Goal: Book appointment/travel/reservation

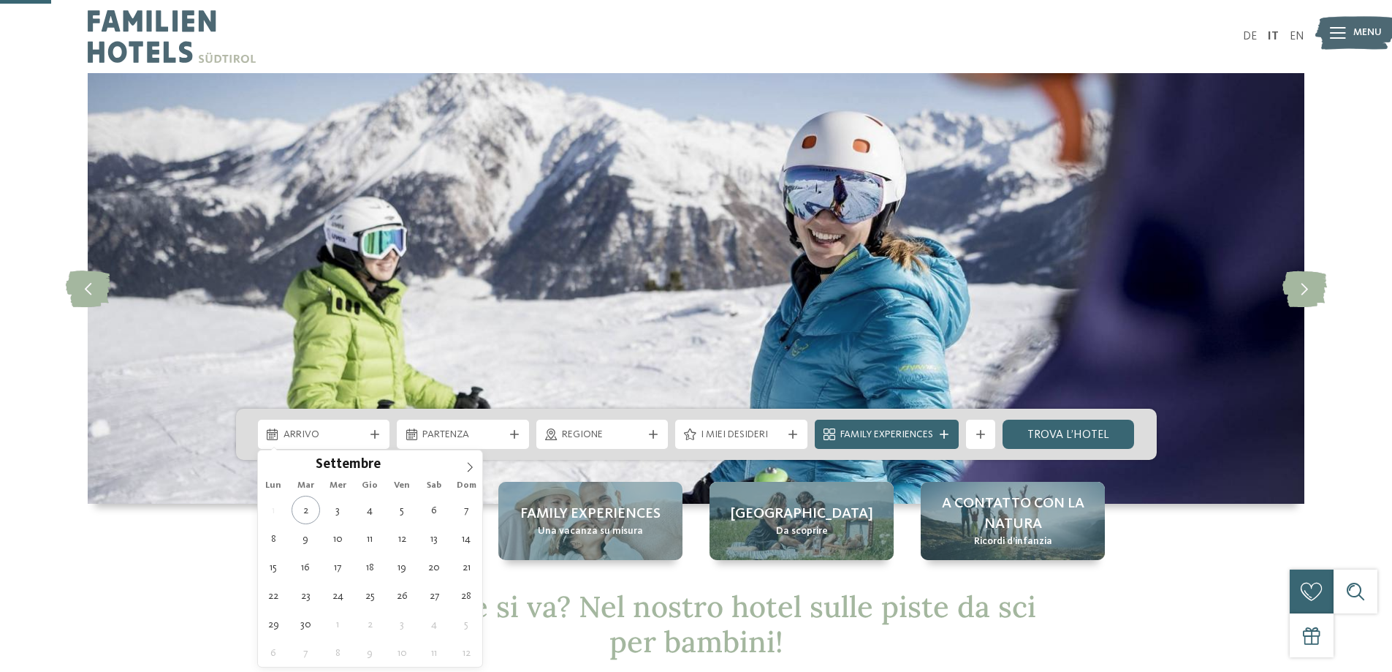
click at [356, 428] on span "Arrivo" at bounding box center [324, 435] width 81 height 15
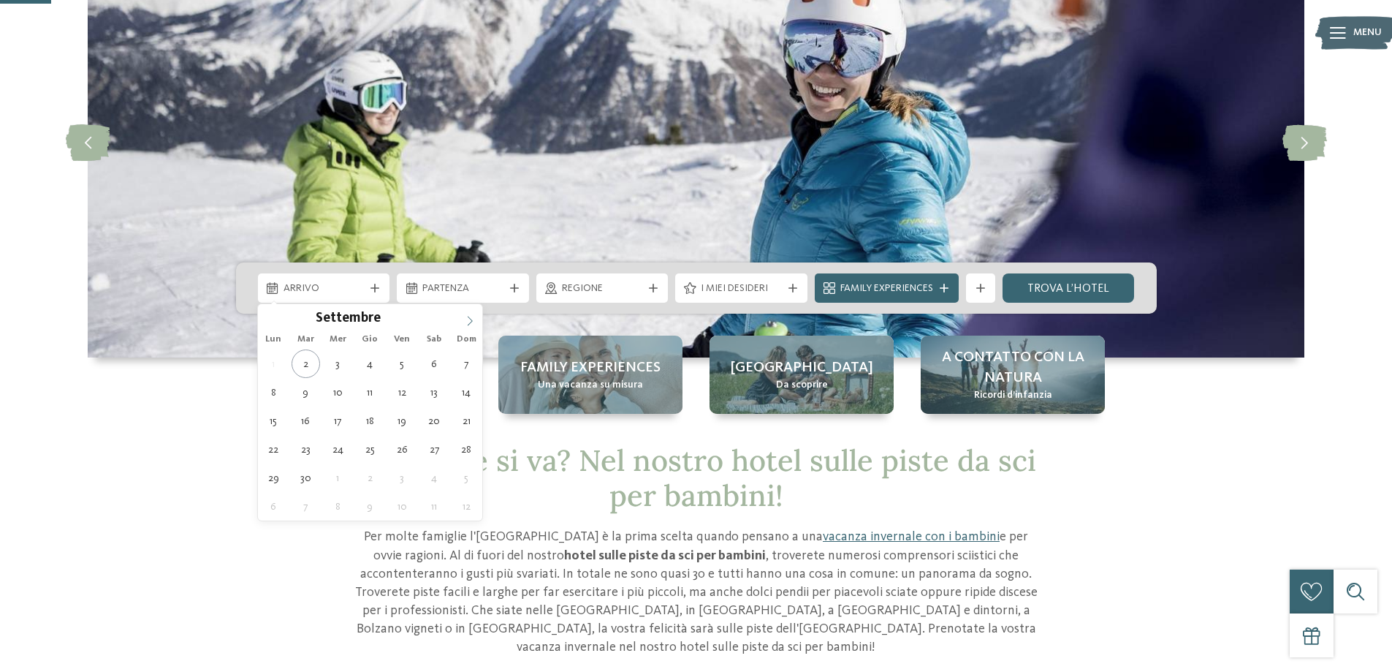
click at [474, 325] on icon at bounding box center [470, 321] width 10 height 10
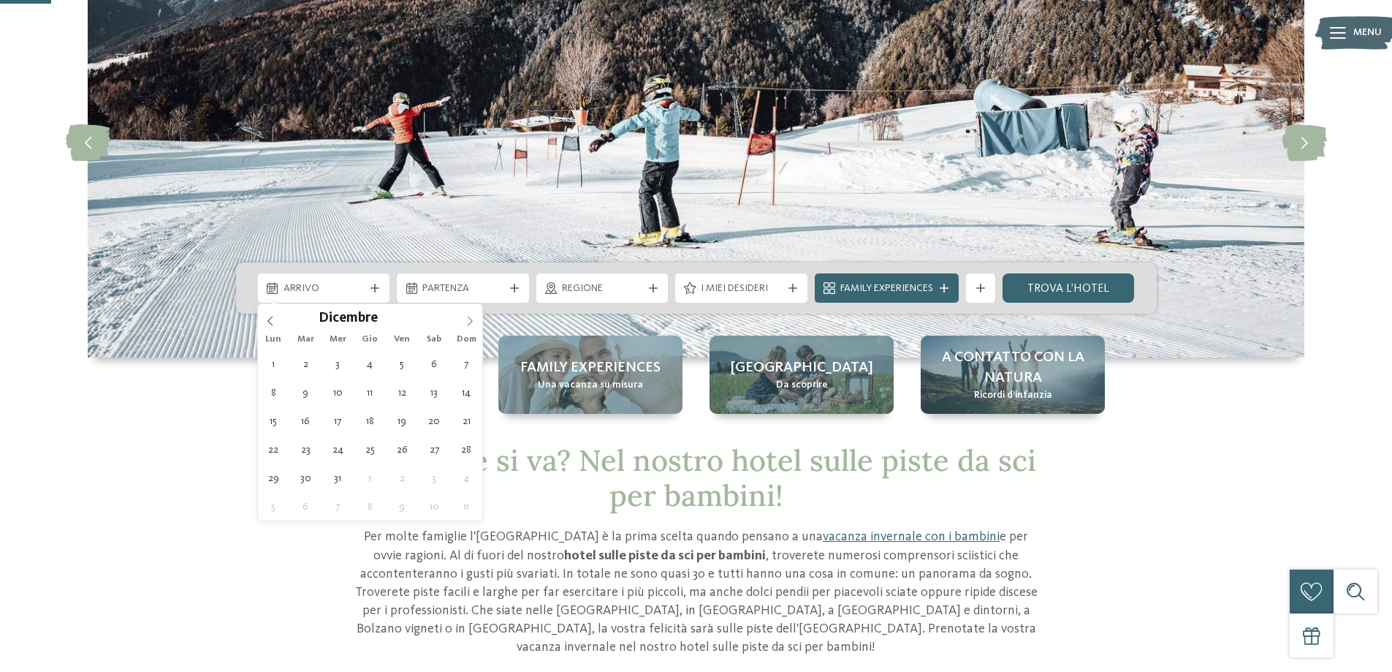
click at [474, 325] on icon at bounding box center [470, 321] width 10 height 10
type input "****"
click at [273, 316] on icon at bounding box center [270, 321] width 10 height 10
type div "[DATE]"
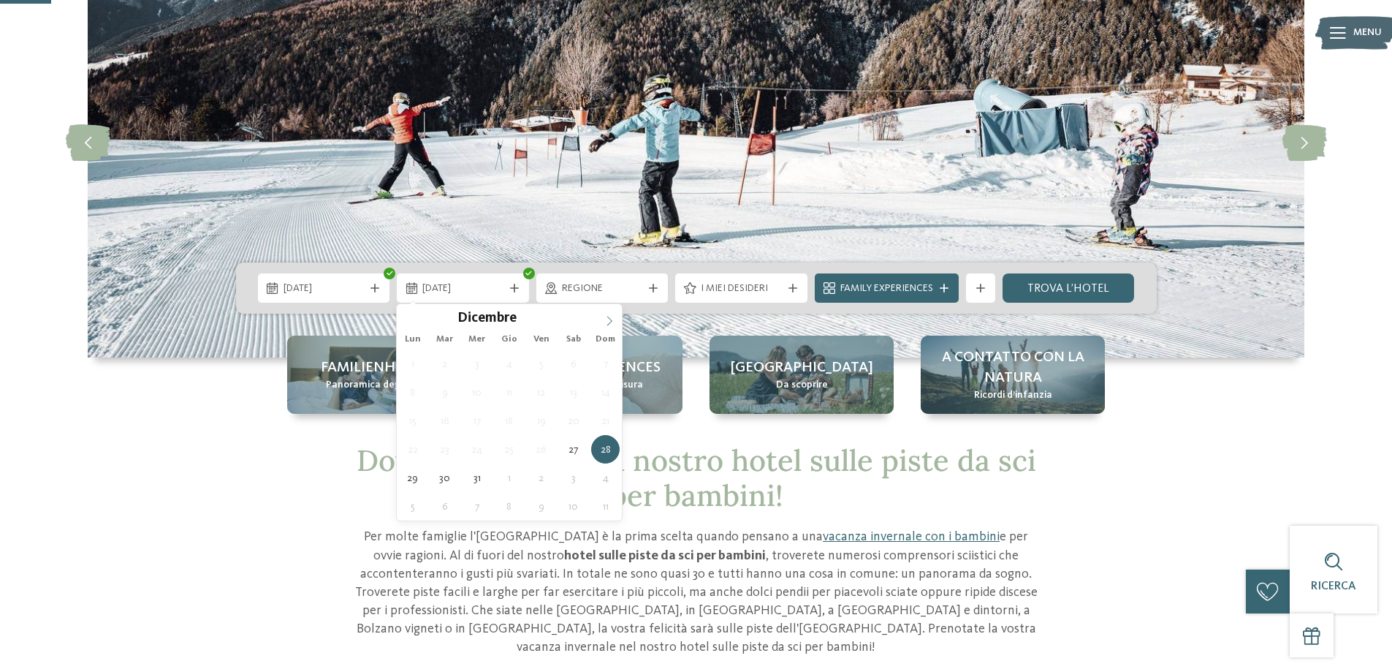
type input "****"
click at [607, 320] on icon at bounding box center [609, 321] width 10 height 10
type div "[DATE]"
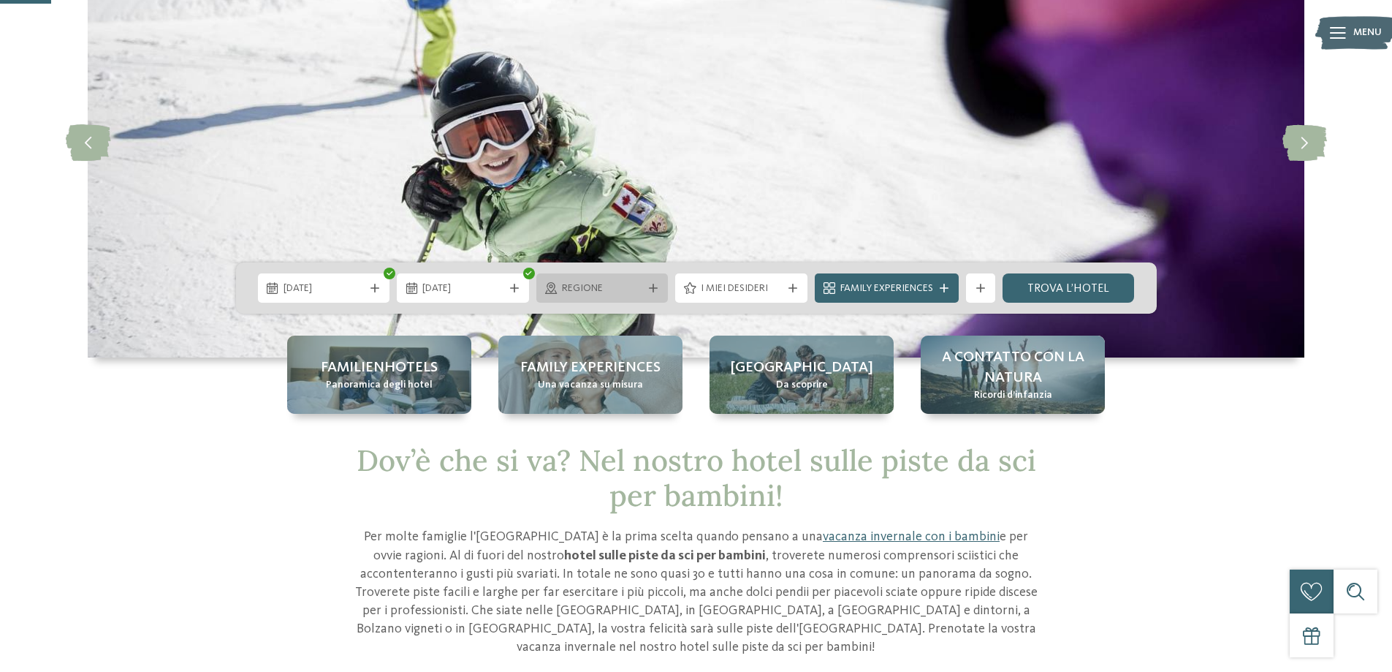
click at [605, 283] on span "Regione" at bounding box center [602, 288] width 81 height 15
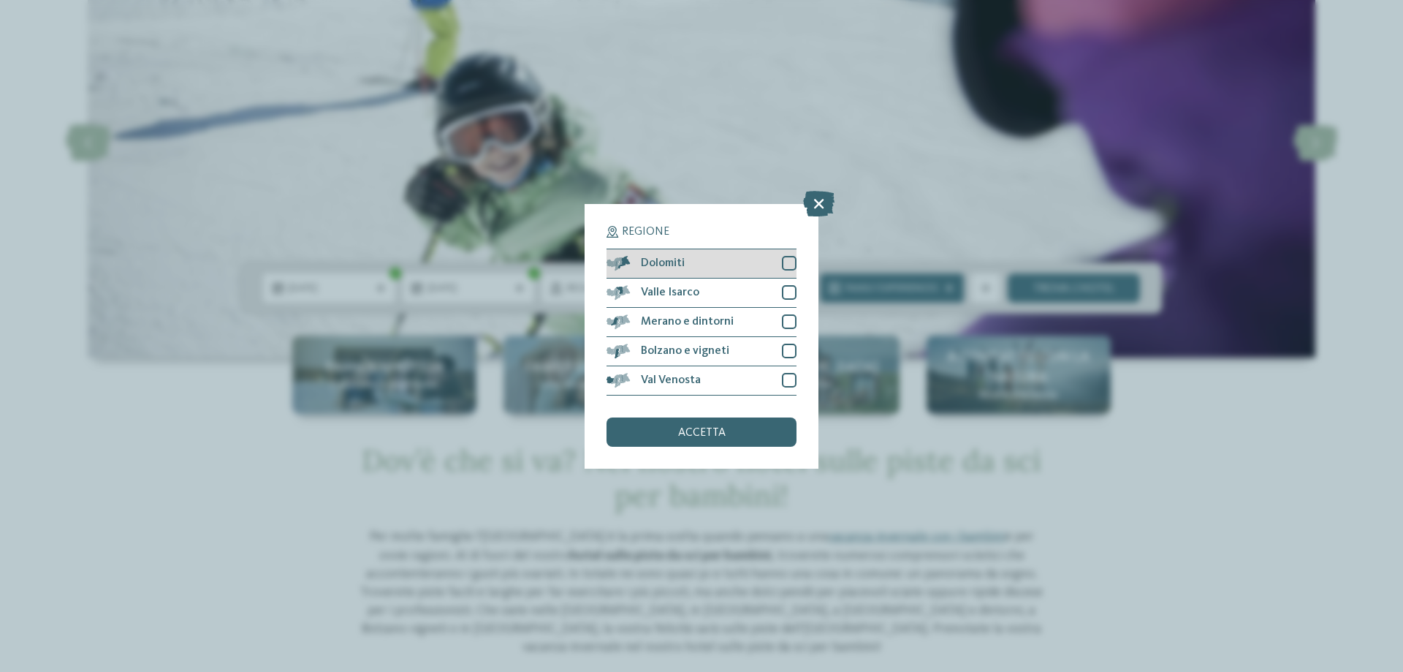
click at [704, 265] on div "Dolomiti" at bounding box center [702, 263] width 190 height 29
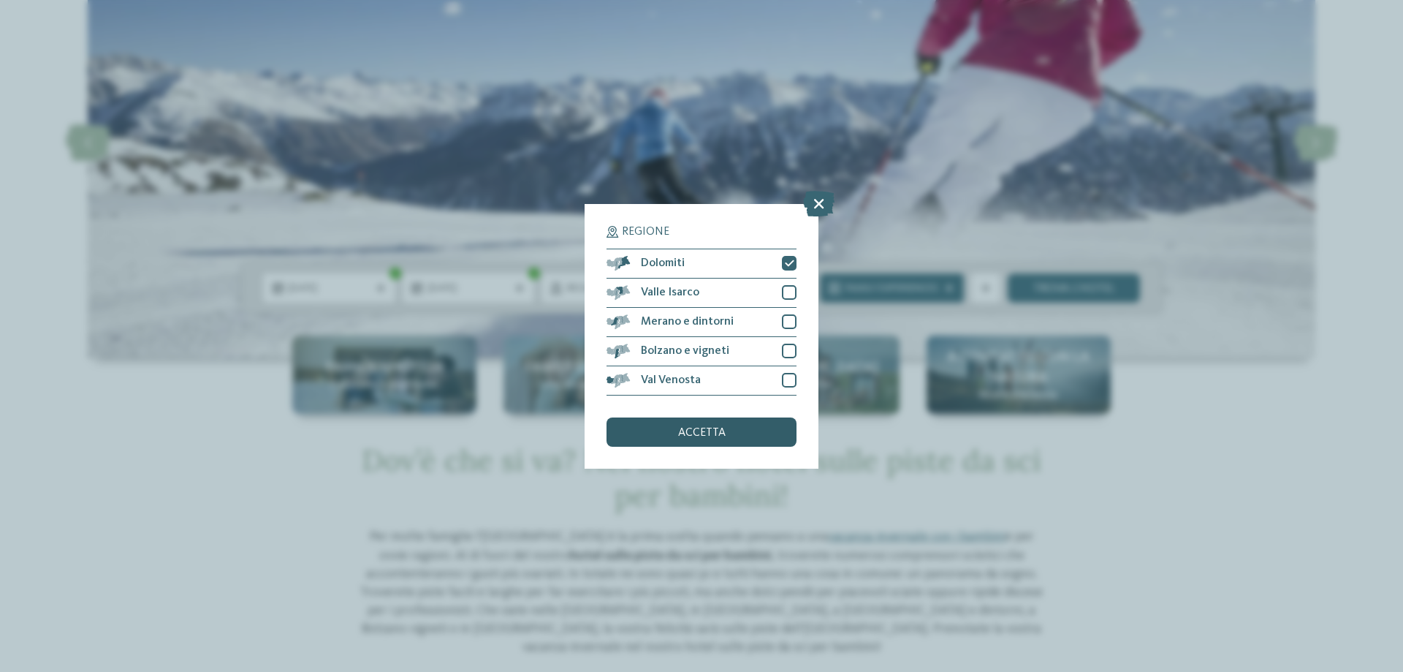
click at [728, 436] on div "accetta" at bounding box center [702, 431] width 190 height 29
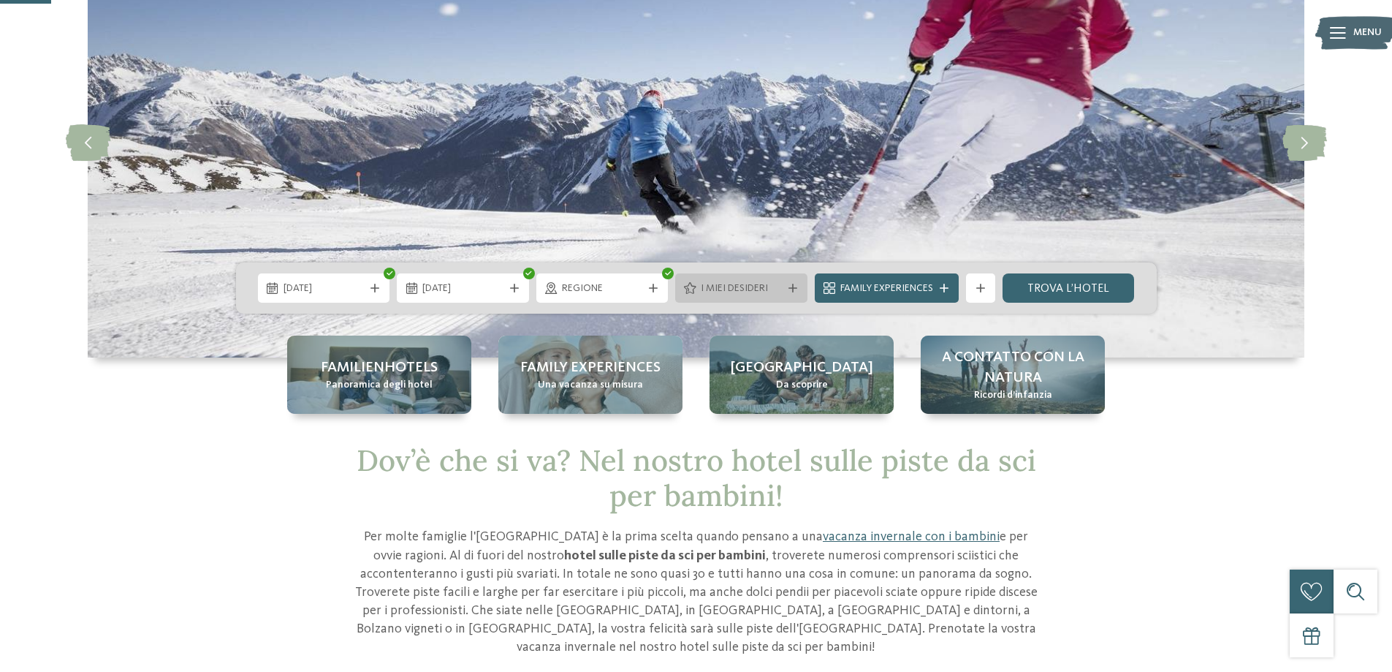
click at [712, 284] on span "I miei desideri" at bounding box center [741, 288] width 81 height 15
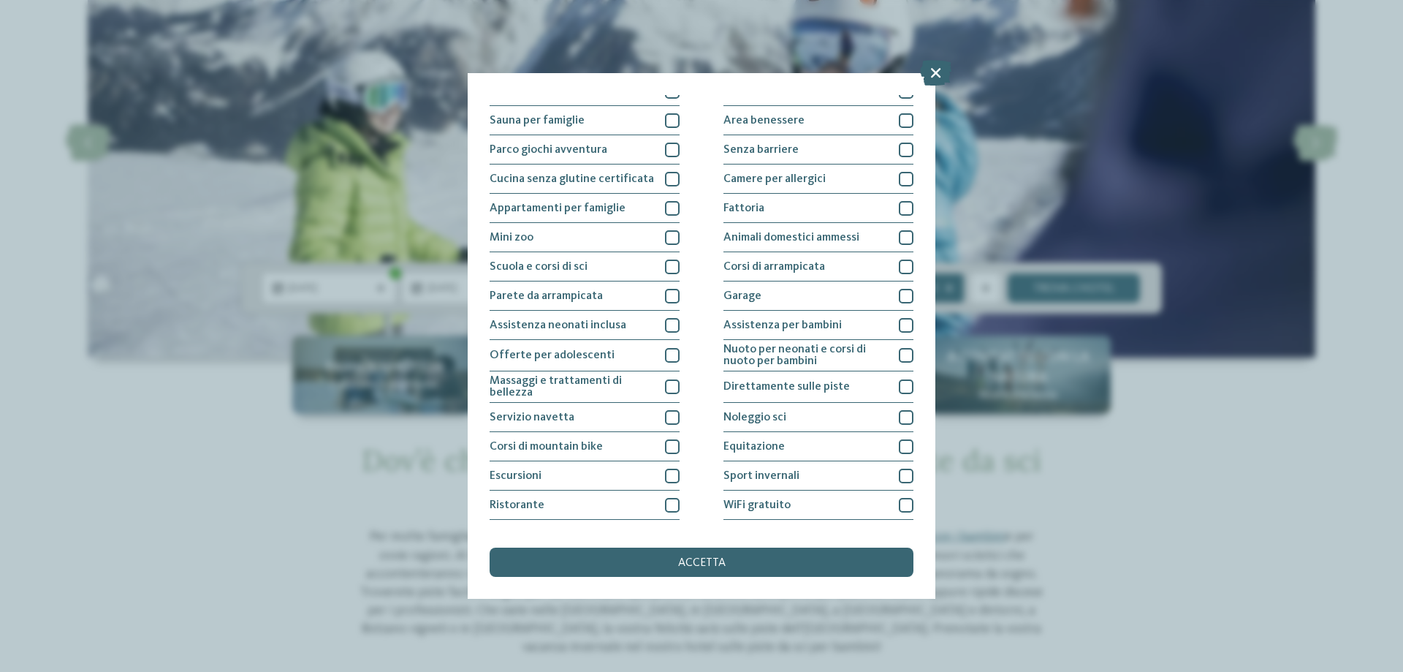
scroll to position [96, 0]
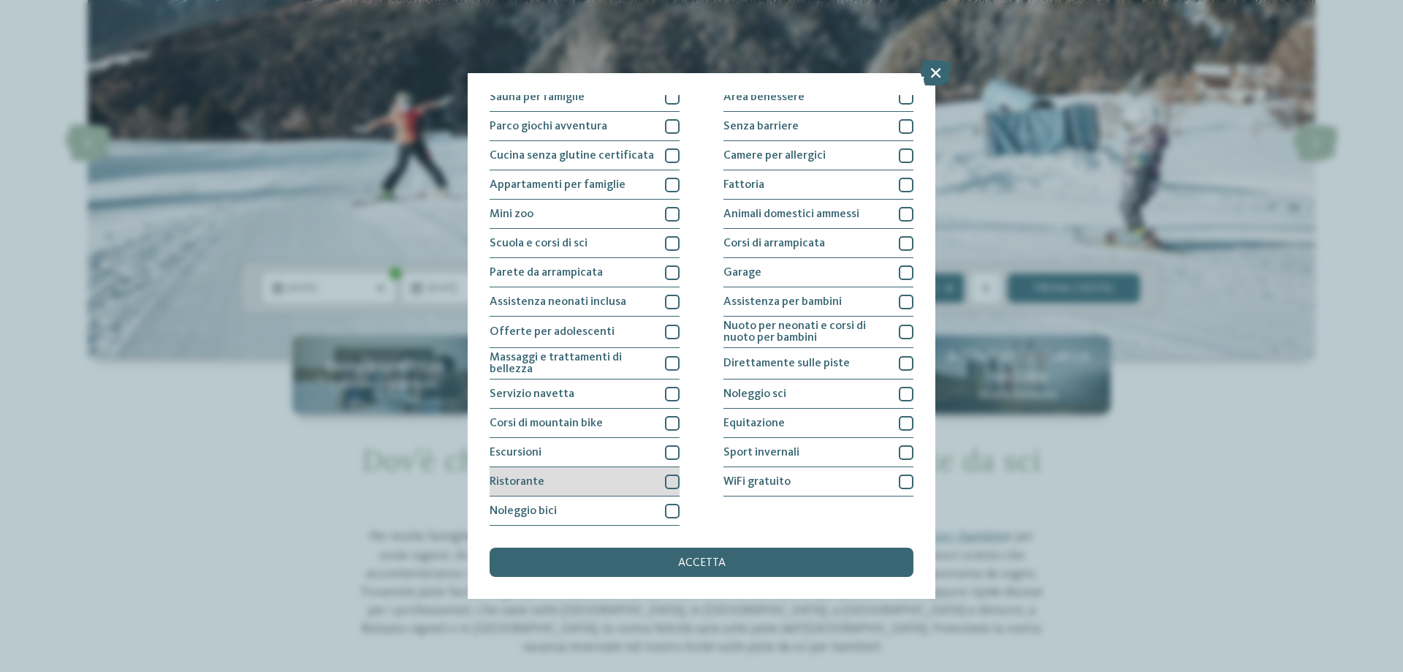
click at [537, 484] on span "Ristorante" at bounding box center [517, 482] width 55 height 12
click at [548, 392] on span "Servizio navetta" at bounding box center [532, 394] width 85 height 12
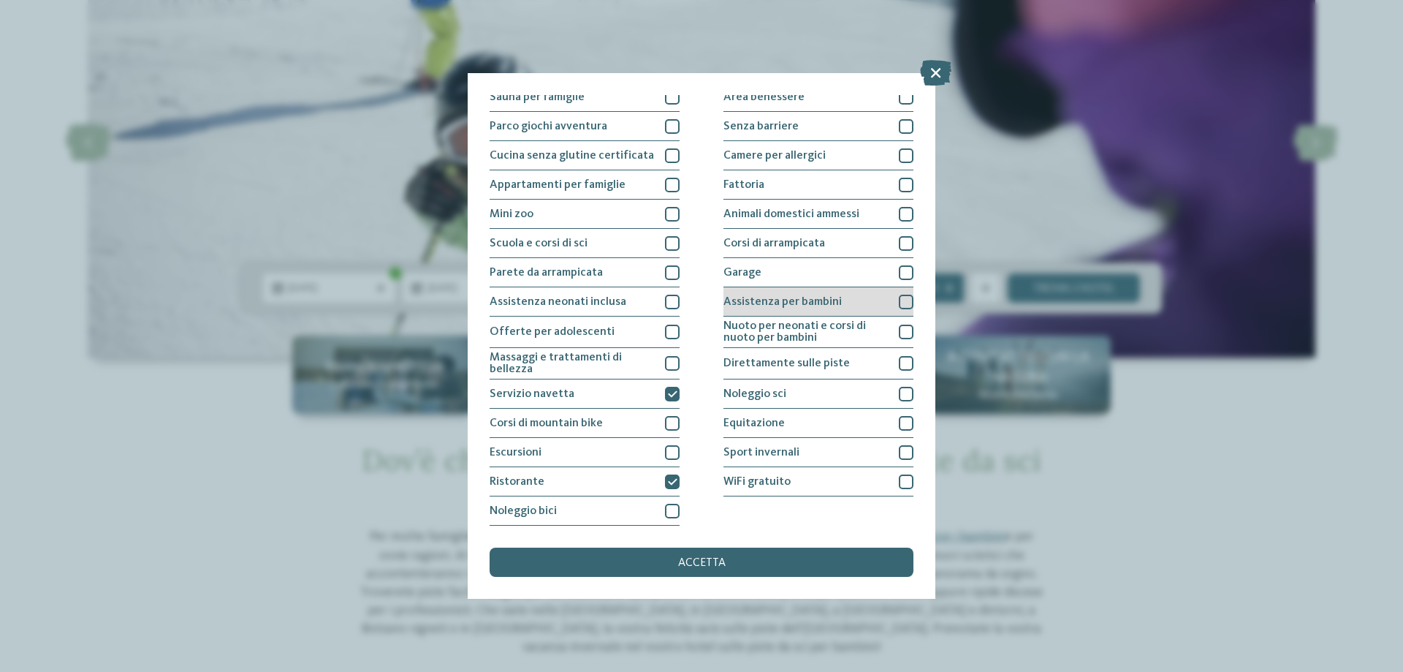
click at [787, 304] on span "Assistenza per bambini" at bounding box center [783, 302] width 118 height 12
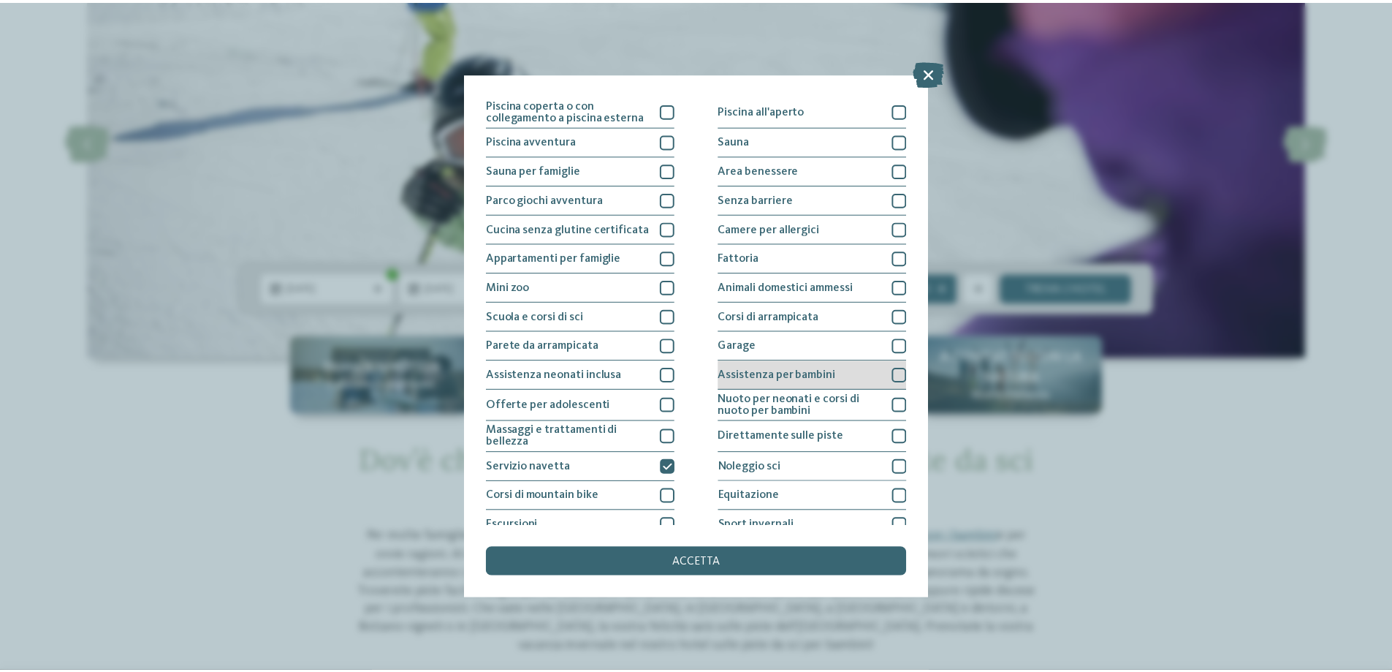
scroll to position [0, 0]
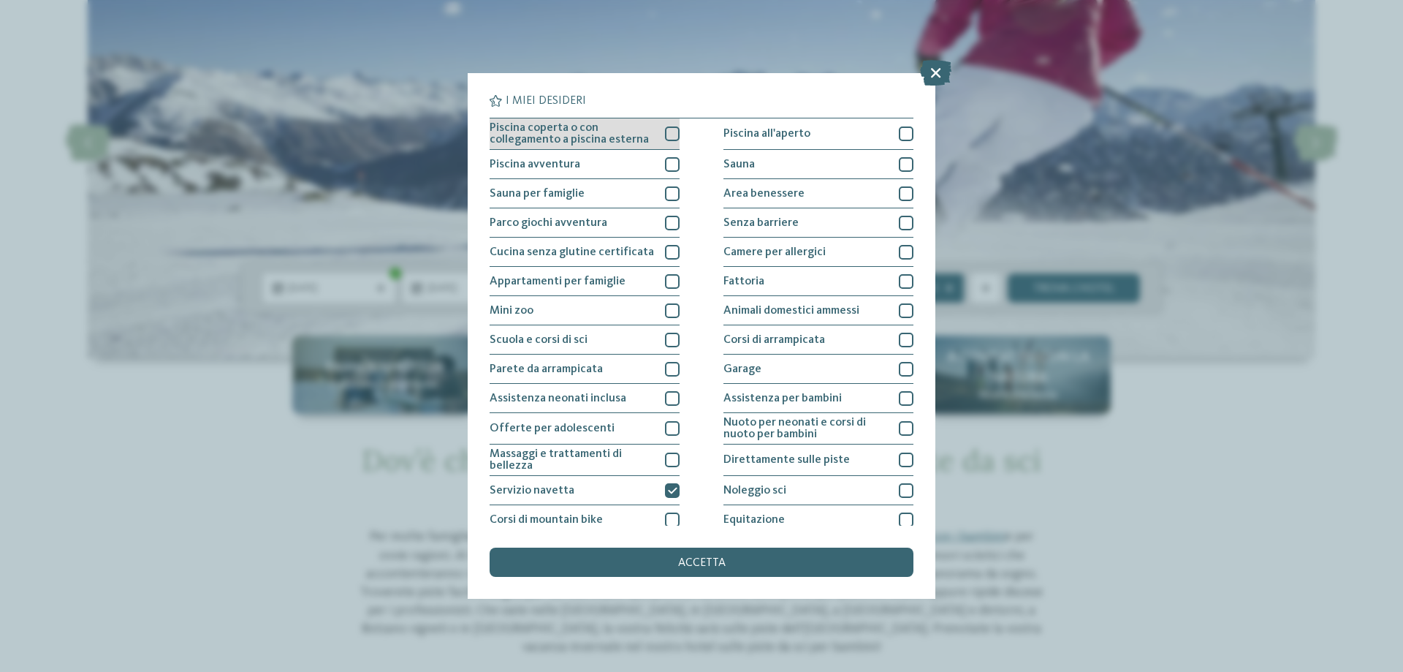
click at [661, 126] on div "Piscina coperta o con collegamento a piscina esterna" at bounding box center [585, 133] width 190 height 31
click at [663, 567] on div "accetta" at bounding box center [702, 561] width 424 height 29
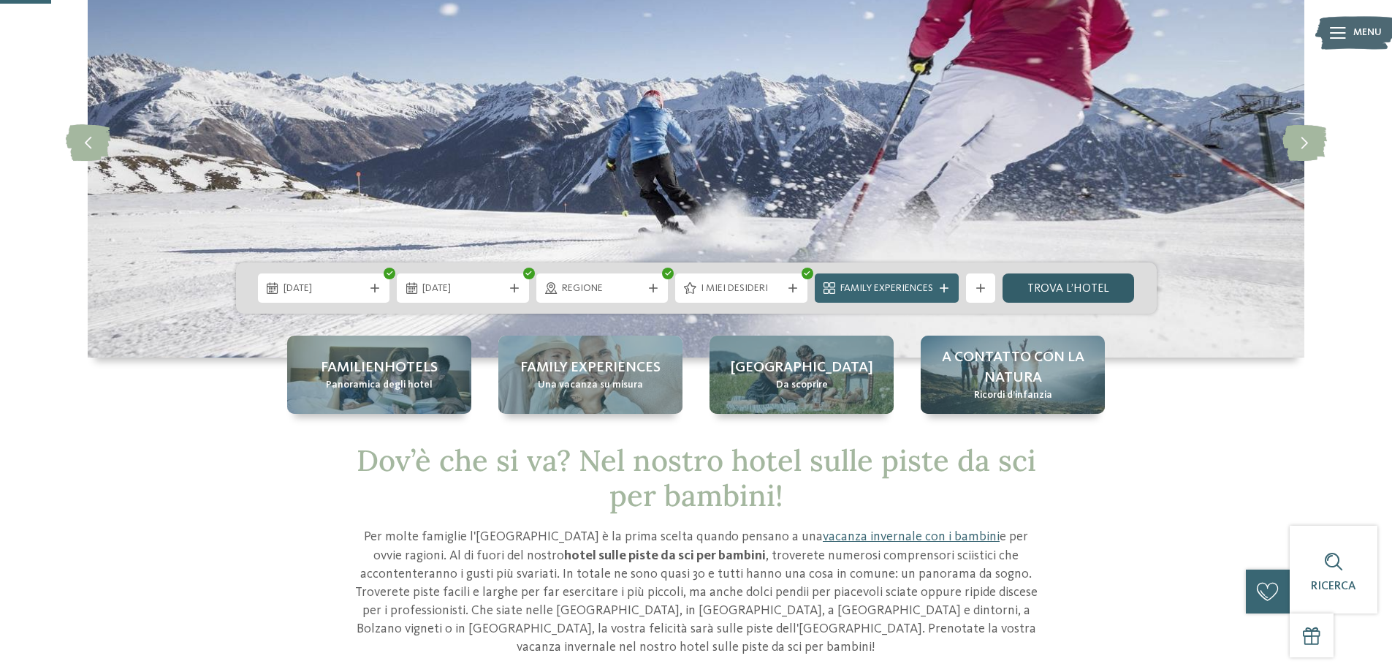
click at [1037, 279] on link "trova l’hotel" at bounding box center [1069, 287] width 132 height 29
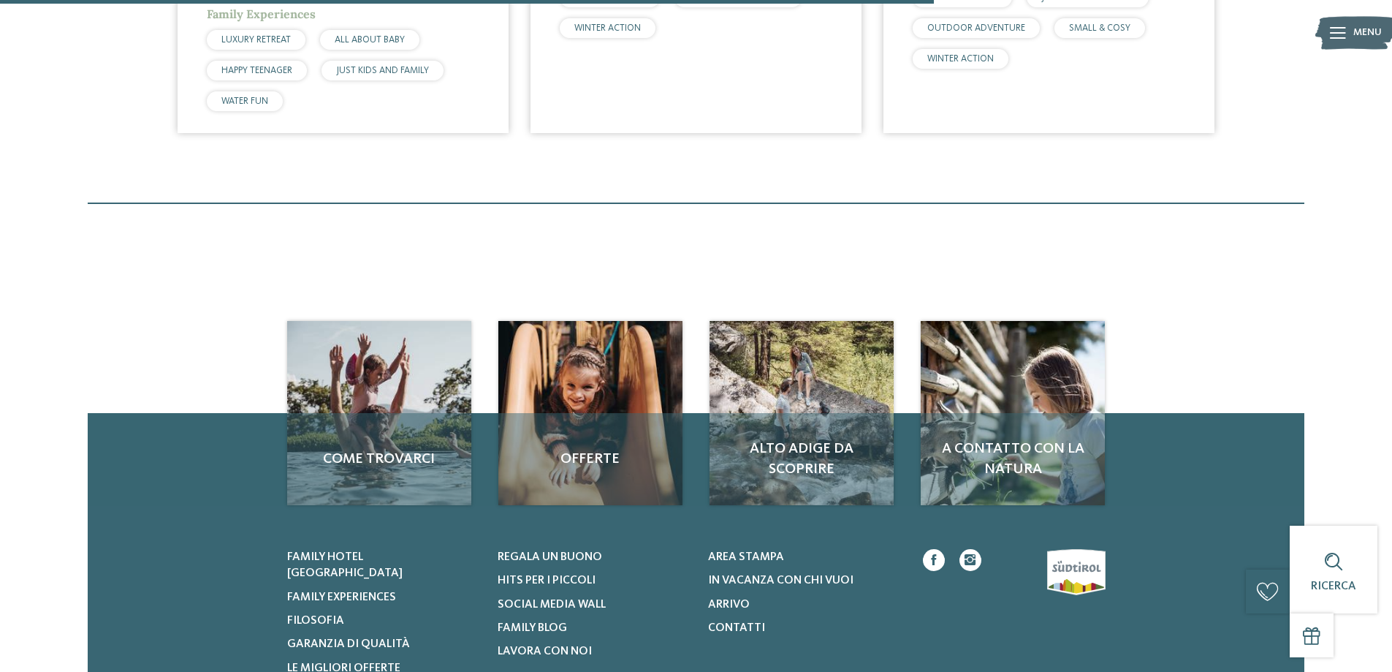
scroll to position [935, 0]
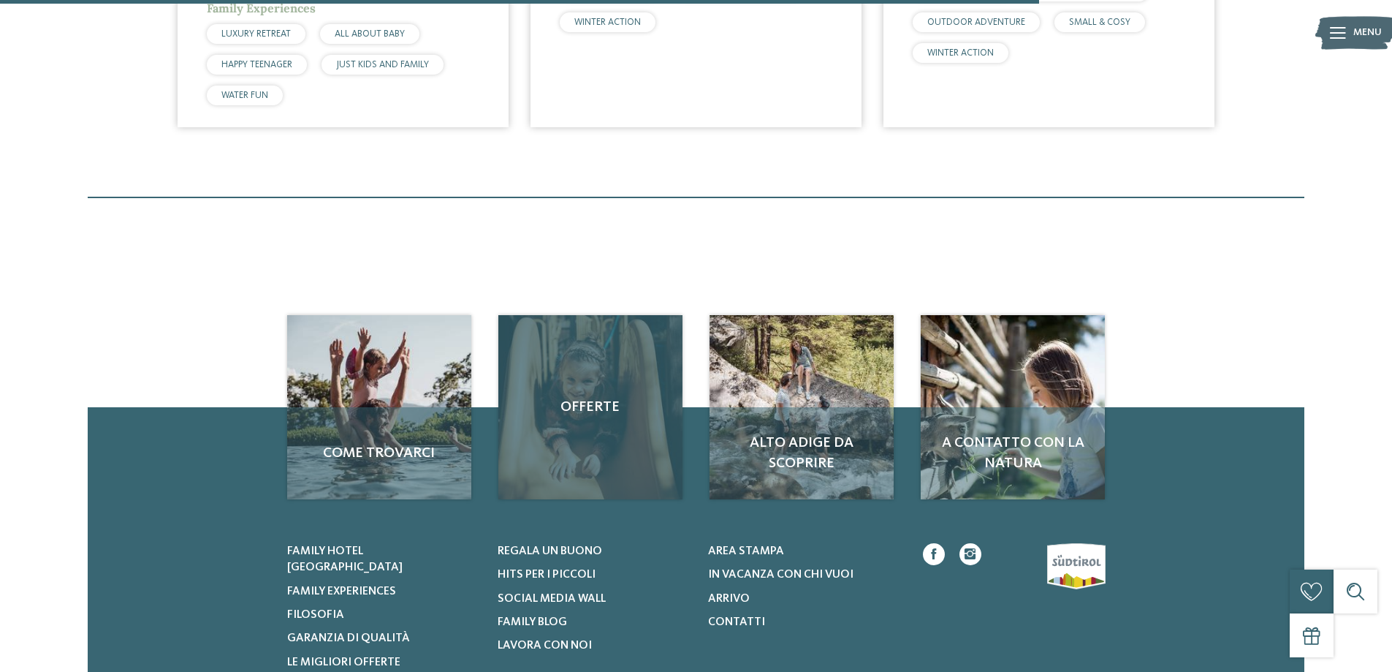
click at [582, 406] on span "Offerte" at bounding box center [590, 407] width 155 height 20
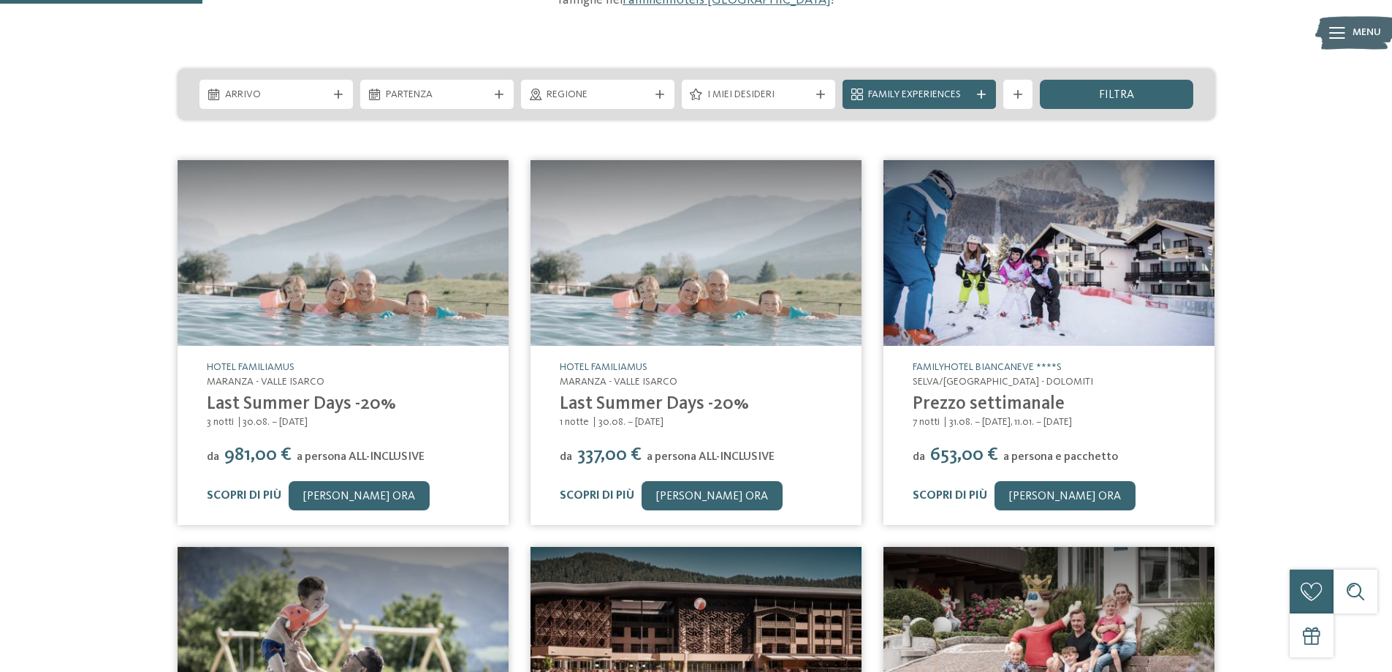
scroll to position [146, 0]
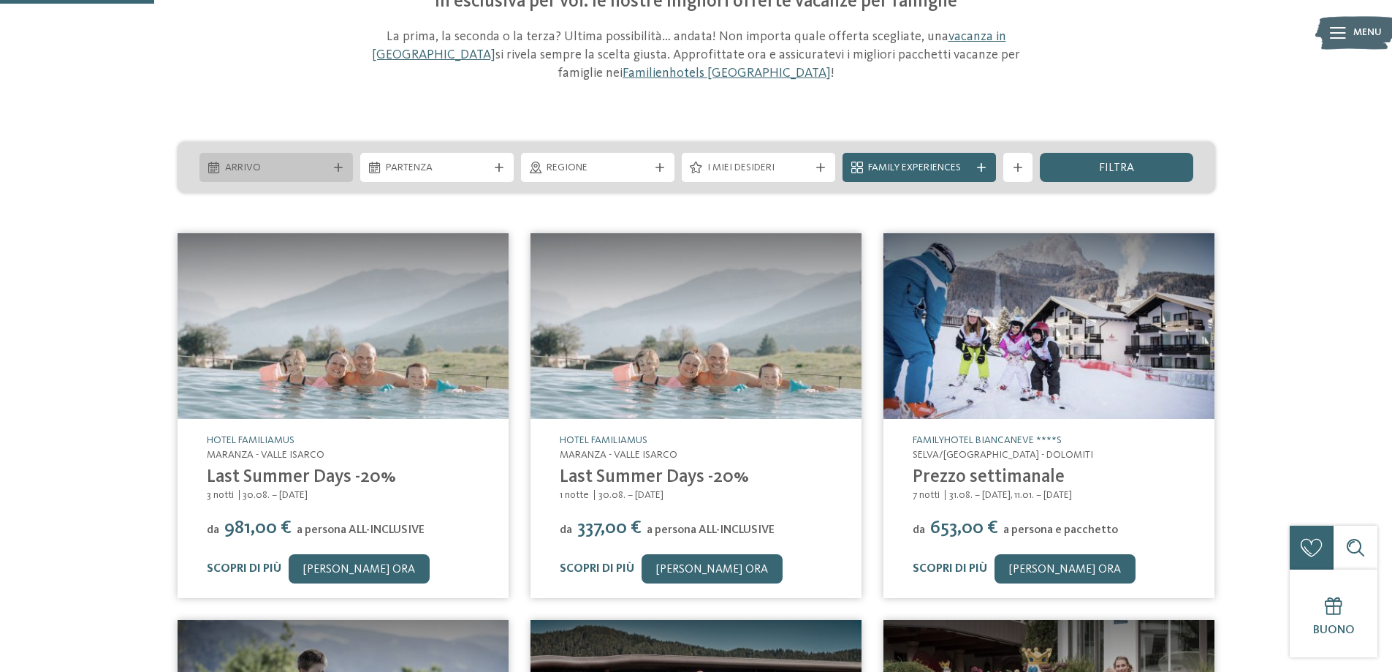
click at [306, 159] on div "Arrivo" at bounding box center [276, 167] width 110 height 16
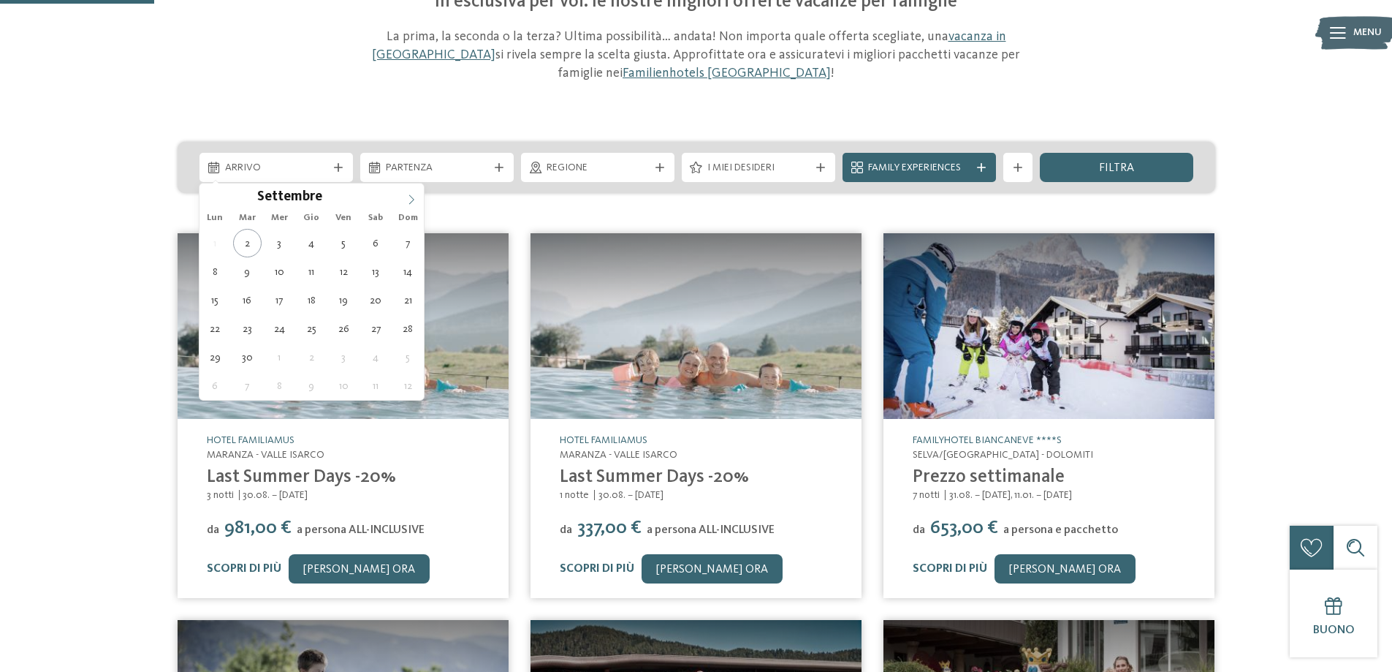
click at [405, 194] on span at bounding box center [411, 195] width 25 height 25
type div "[DATE]"
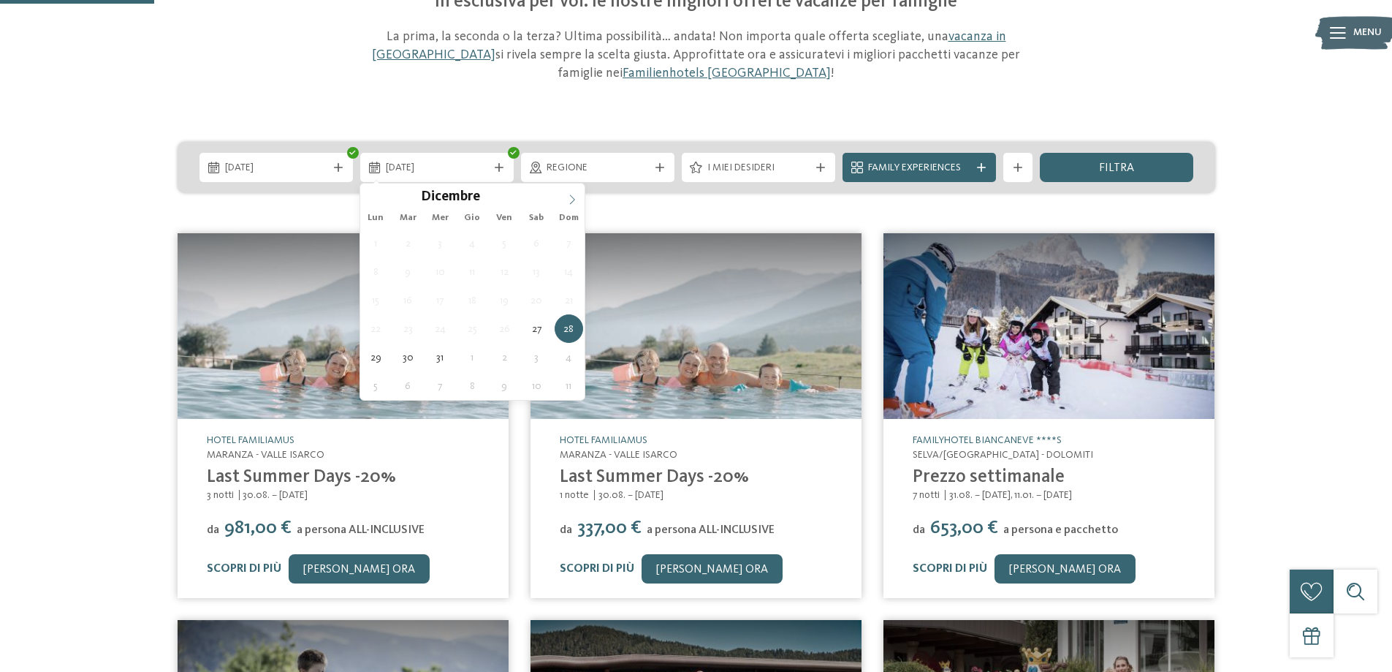
type input "****"
click at [575, 197] on icon at bounding box center [572, 199] width 10 height 10
type div "[DATE]"
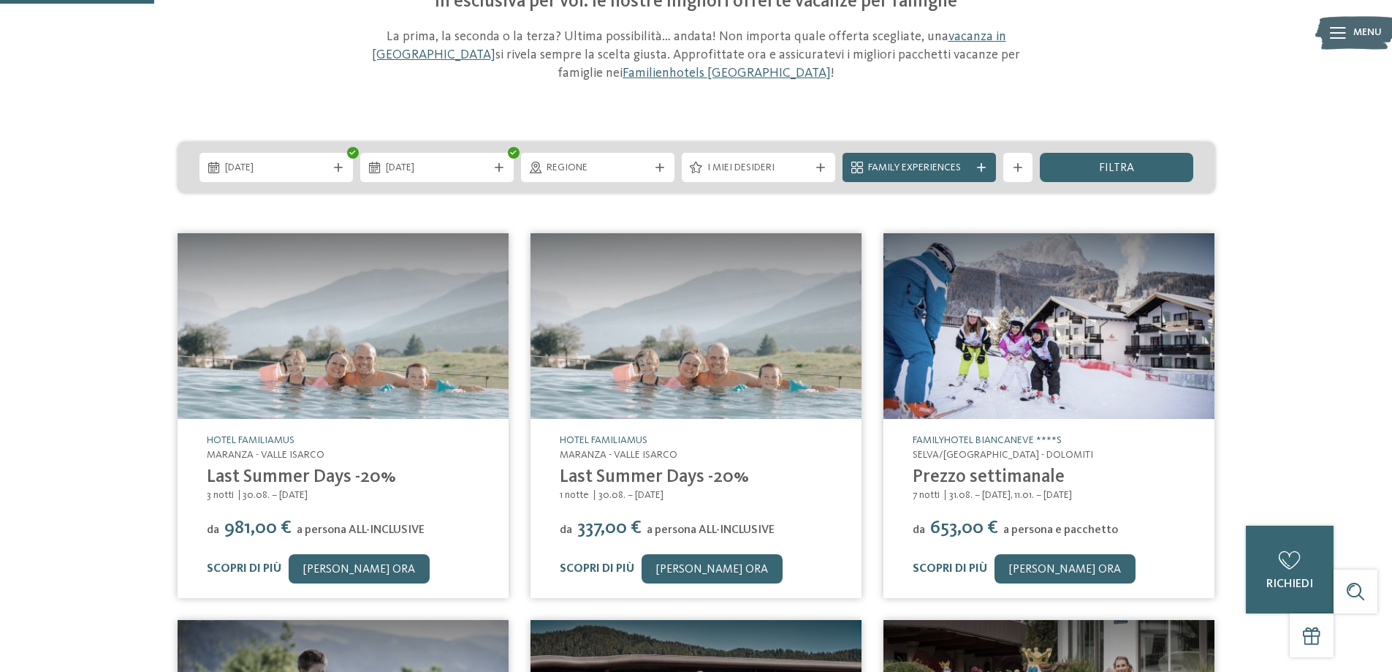
click at [1304, 487] on div "L’offerta che avete sempre sognato In esclusiva per voi: le nostre migliori off…" at bounding box center [696, 503] width 1392 height 1095
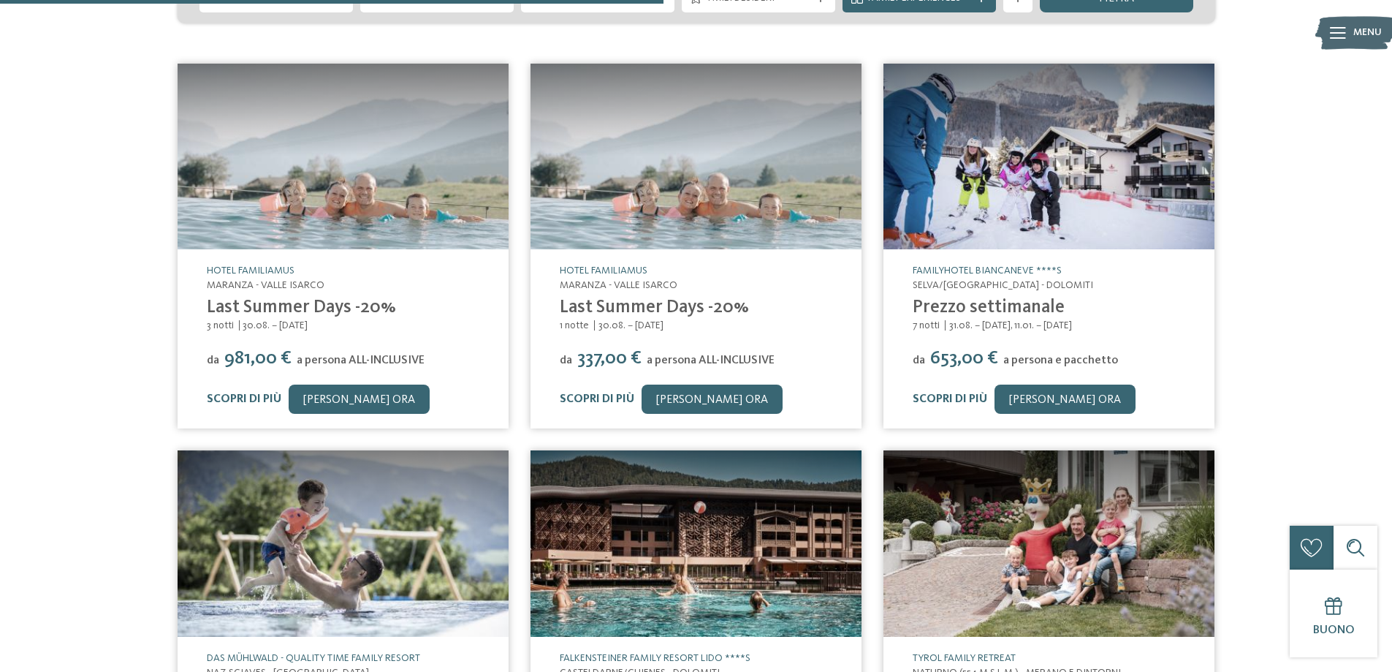
scroll to position [0, 0]
